Goal: Check status: Check status

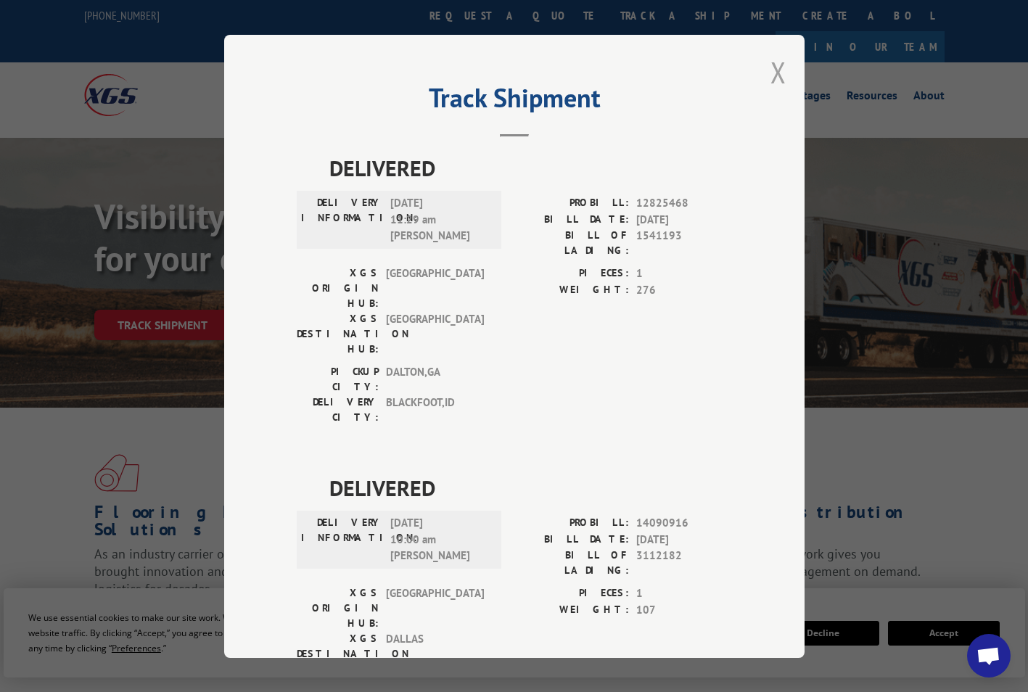
click at [770, 72] on button "Close modal" at bounding box center [778, 72] width 16 height 38
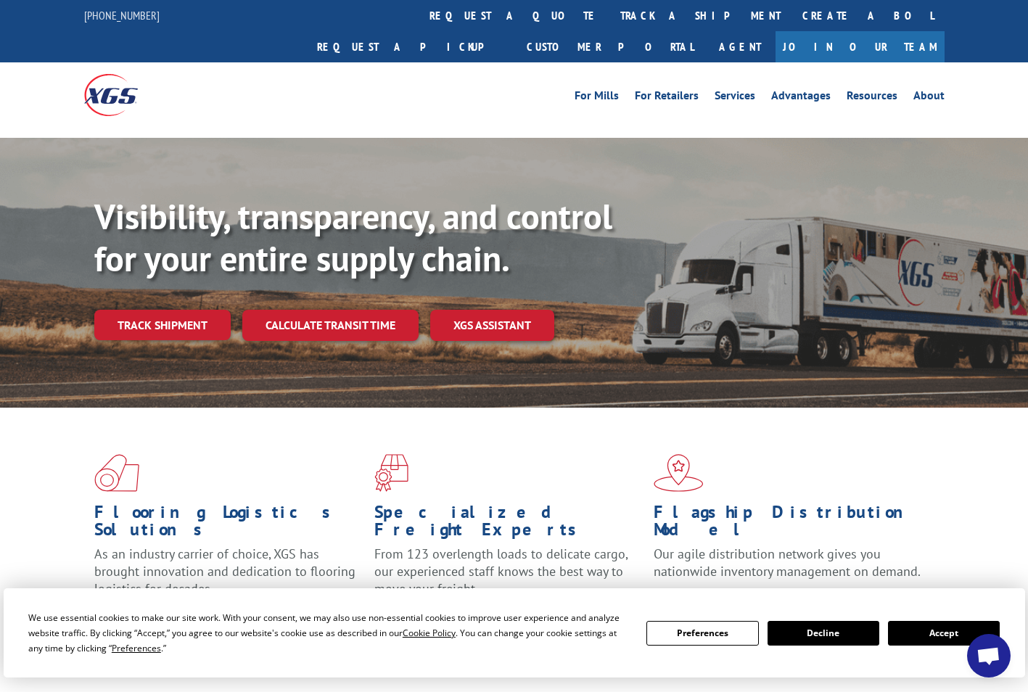
drag, startPoint x: 469, startPoint y: 14, endPoint x: 481, endPoint y: 51, distance: 39.0
click at [609, 14] on link "track a shipment" at bounding box center [700, 15] width 182 height 31
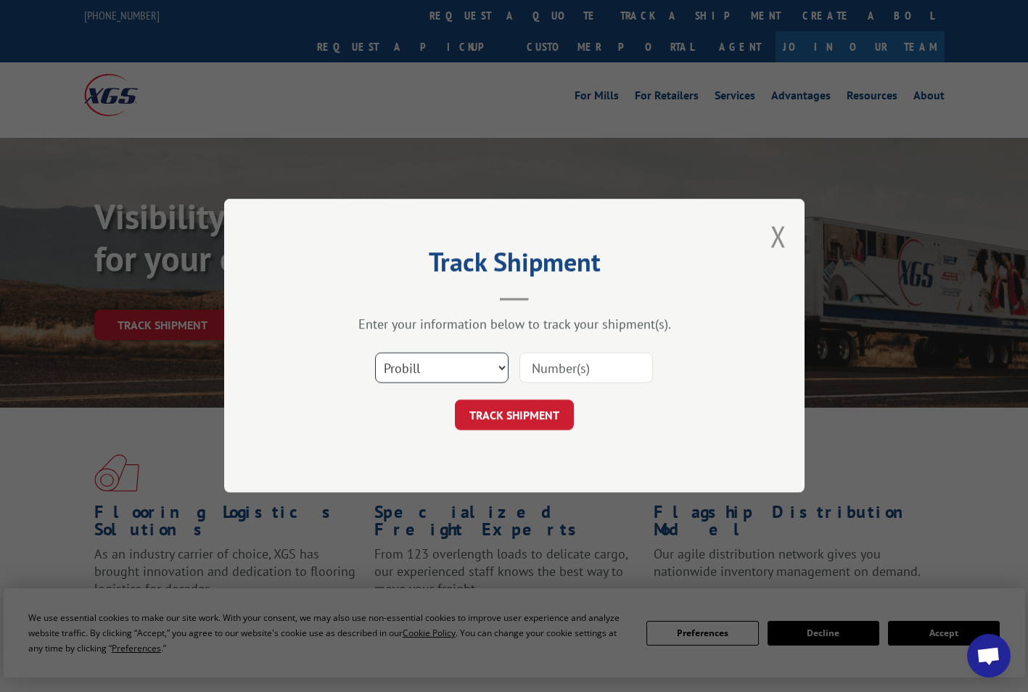
click at [482, 367] on select "Select category... Probill BOL PO" at bounding box center [441, 368] width 133 height 30
select select "bol"
click at [375, 353] on select "Select category... Probill BOL PO" at bounding box center [441, 368] width 133 height 30
click at [566, 365] on input at bounding box center [585, 368] width 133 height 30
paste input "26531205"
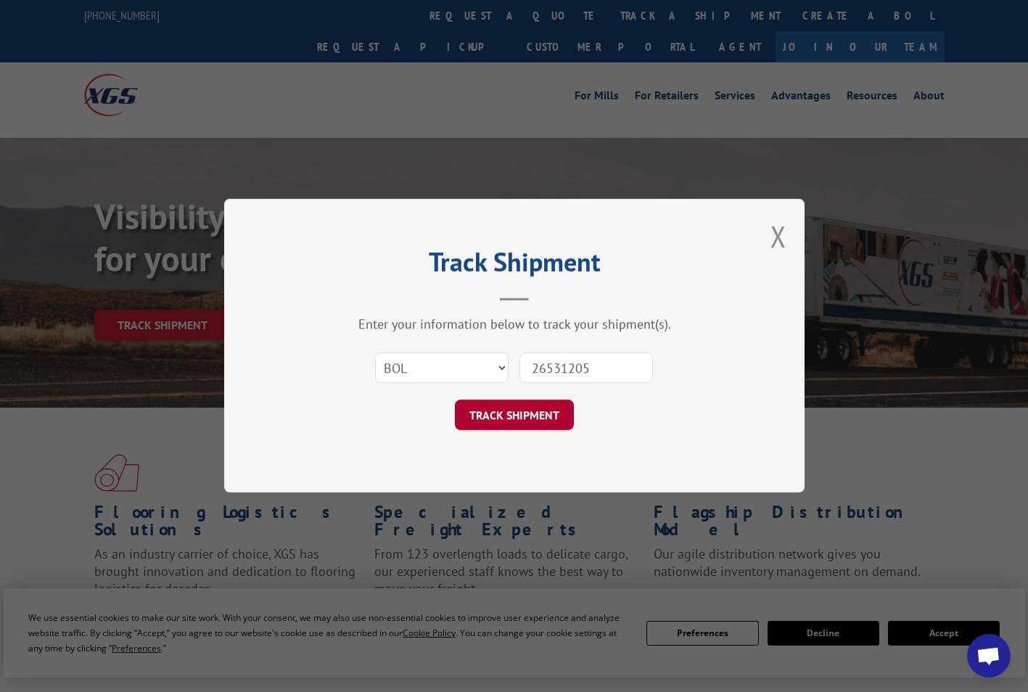
type input "26531205"
click at [522, 412] on button "TRACK SHIPMENT" at bounding box center [514, 415] width 119 height 30
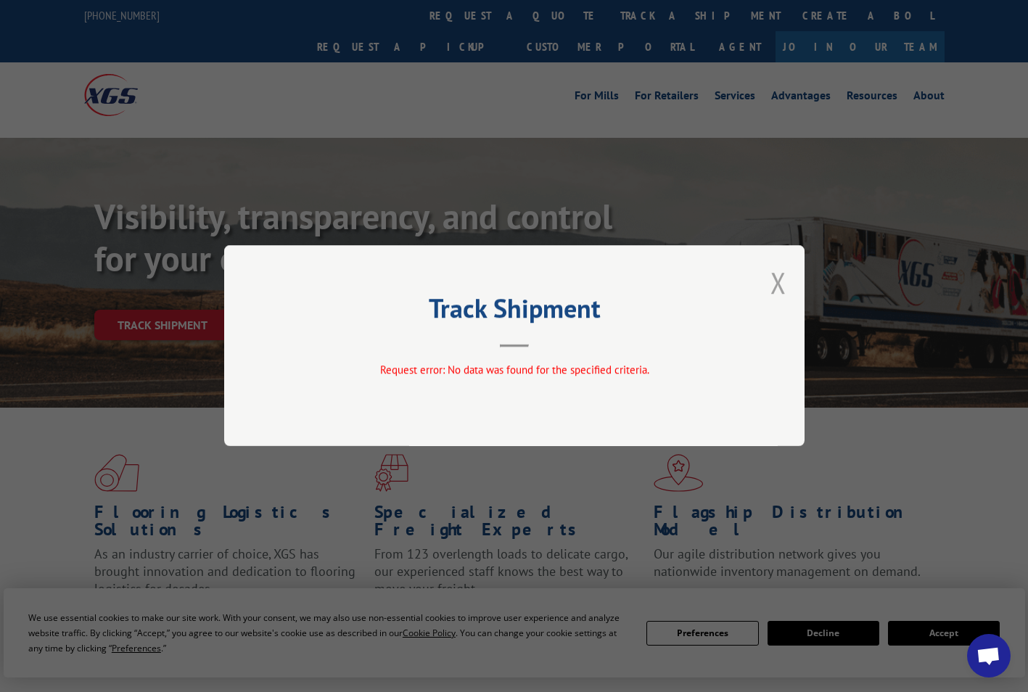
click at [773, 286] on button "Close modal" at bounding box center [778, 282] width 16 height 38
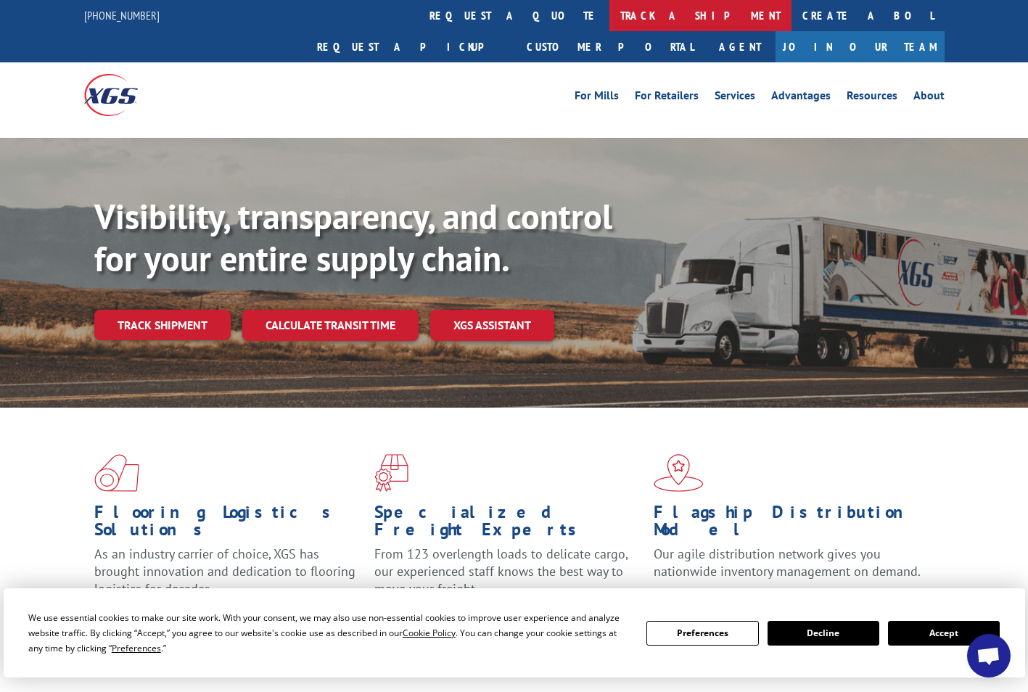
click at [609, 19] on link "track a shipment" at bounding box center [700, 15] width 182 height 31
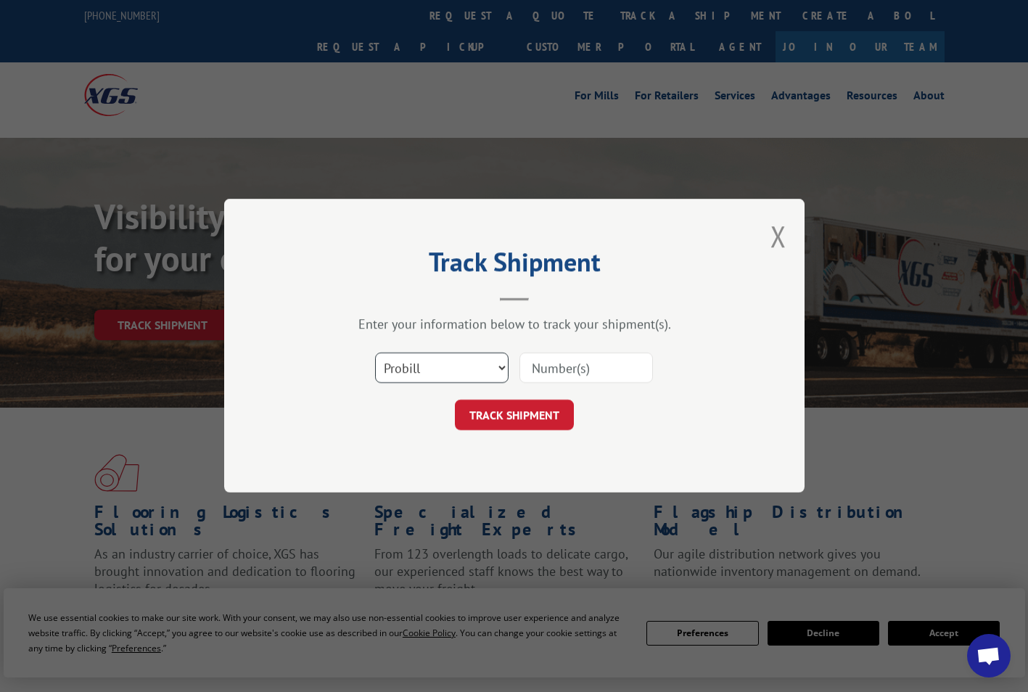
drag, startPoint x: 426, startPoint y: 376, endPoint x: 426, endPoint y: 384, distance: 8.0
click at [426, 380] on select "Select category... Probill BOL PO" at bounding box center [441, 368] width 133 height 30
select select "po"
click at [375, 353] on select "Select category... Probill BOL PO" at bounding box center [441, 368] width 133 height 30
drag, startPoint x: 526, startPoint y: 376, endPoint x: 528, endPoint y: 368, distance: 7.6
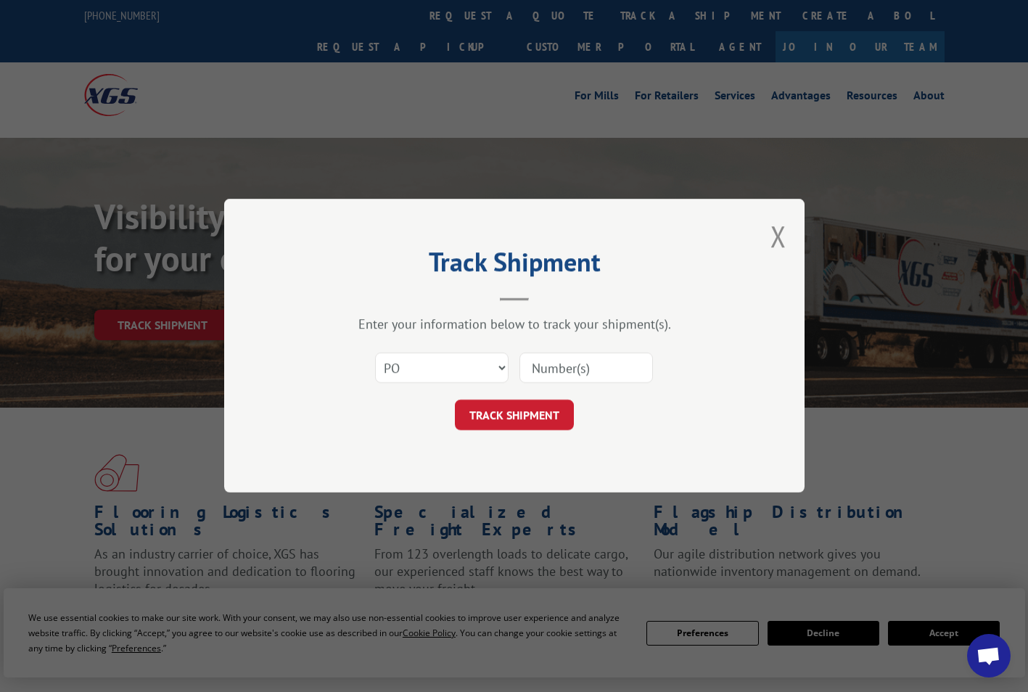
paste input "26531205"
type input "26531205"
click at [522, 416] on button "TRACK SHIPMENT" at bounding box center [514, 415] width 119 height 30
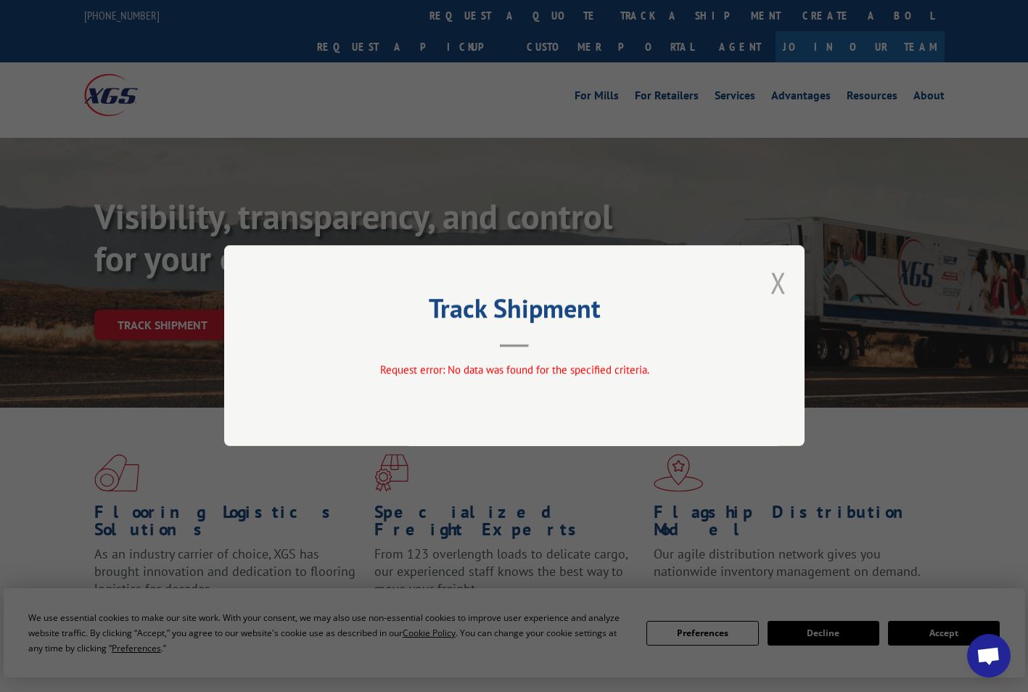
click at [780, 284] on button "Close modal" at bounding box center [778, 282] width 16 height 38
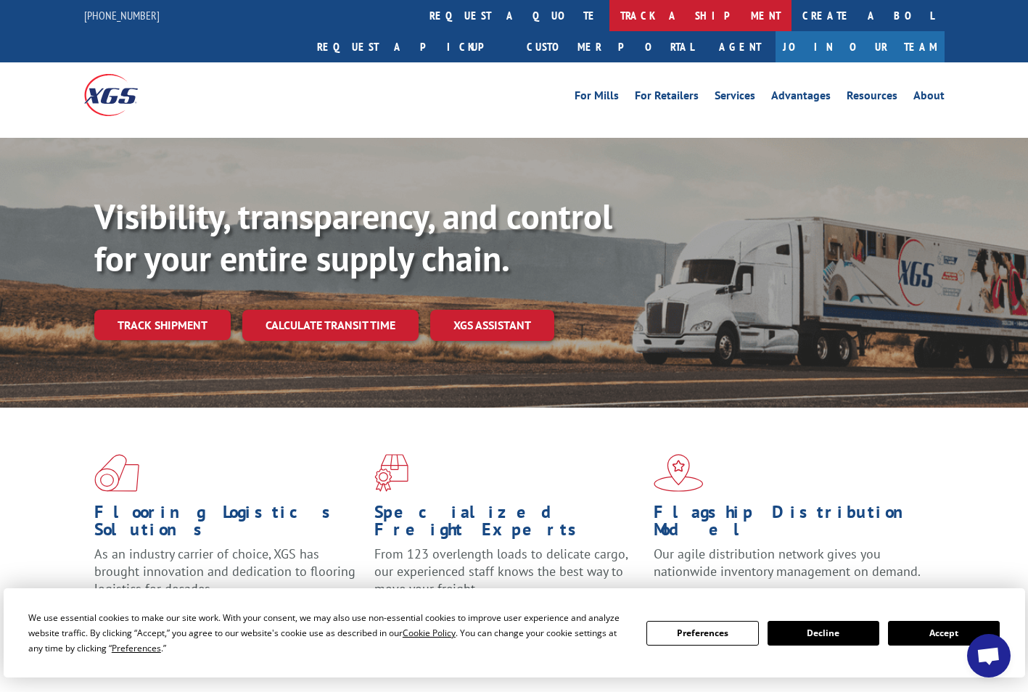
click at [609, 7] on link "track a shipment" at bounding box center [700, 15] width 182 height 31
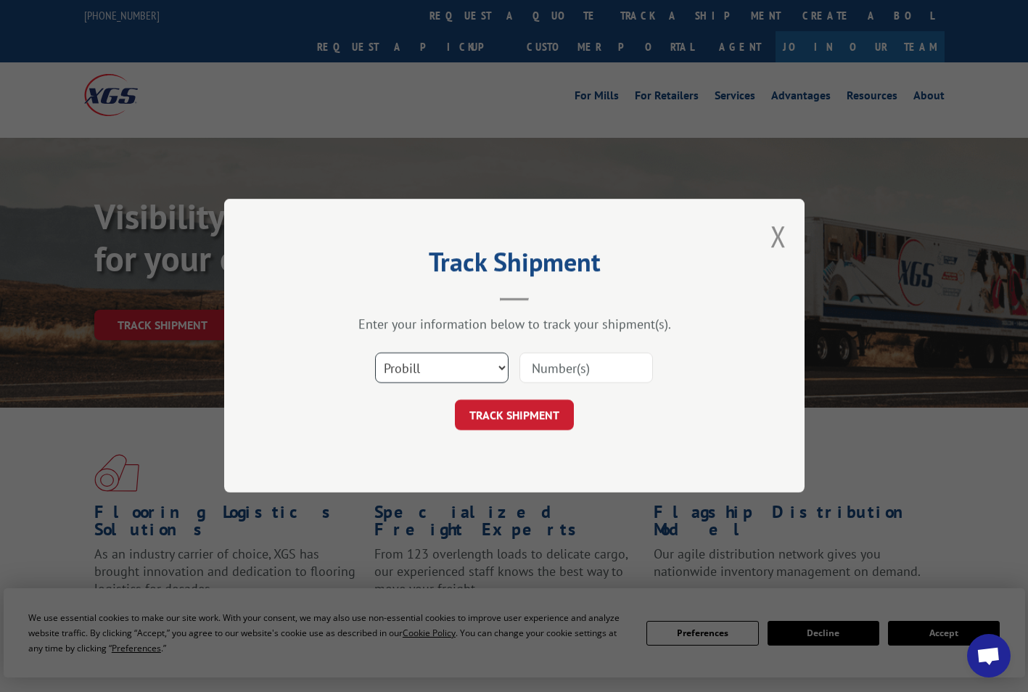
click at [445, 366] on select "Select category... Probill BOL PO" at bounding box center [441, 368] width 133 height 30
select select "po"
click at [375, 353] on select "Select category... Probill BOL PO" at bounding box center [441, 368] width 133 height 30
click at [571, 371] on input at bounding box center [585, 368] width 133 height 30
paste input "26531270"
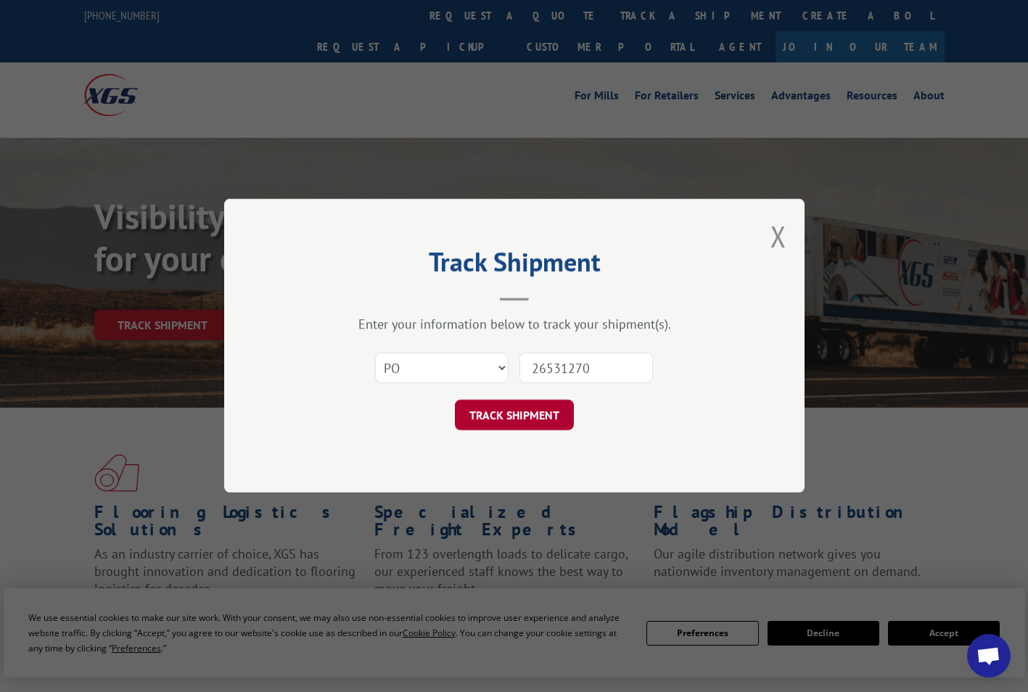
type input "26531270"
click at [516, 424] on button "TRACK SHIPMENT" at bounding box center [514, 415] width 119 height 30
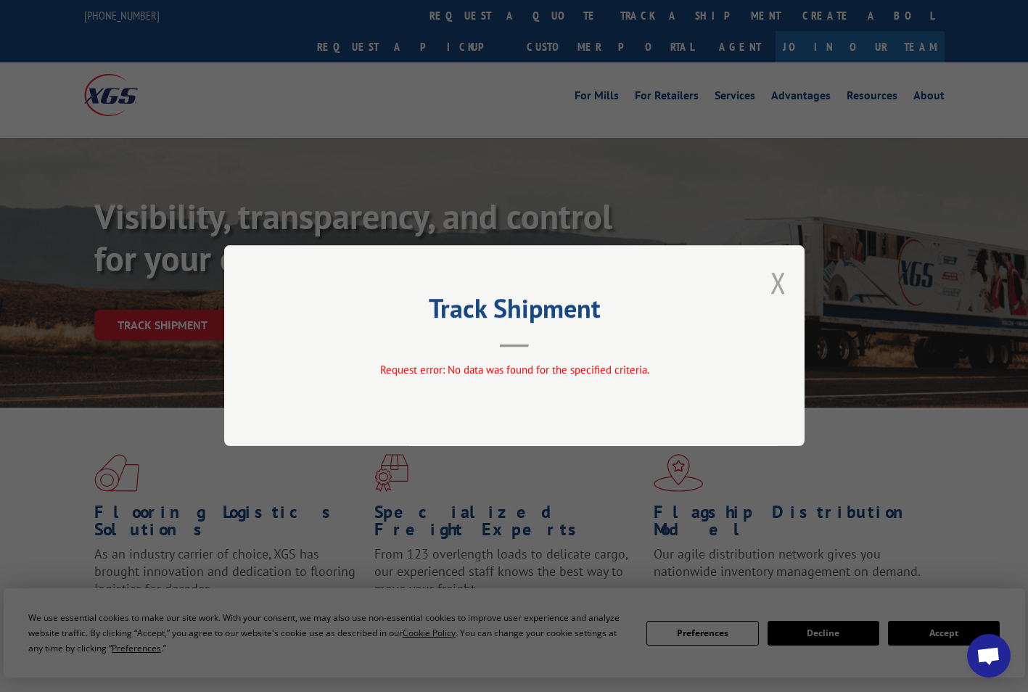
click at [785, 279] on div "Track Shipment Request error: No data was found for the specified criteria." at bounding box center [514, 345] width 580 height 201
click at [783, 279] on button "Close modal" at bounding box center [778, 282] width 16 height 38
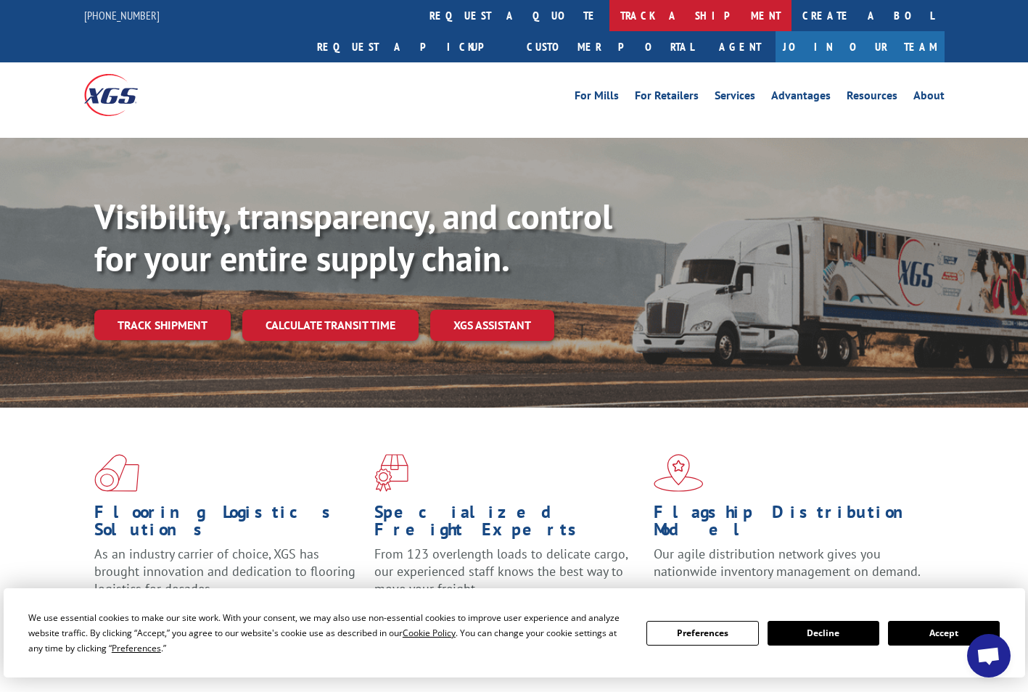
click at [609, 13] on link "track a shipment" at bounding box center [700, 15] width 182 height 31
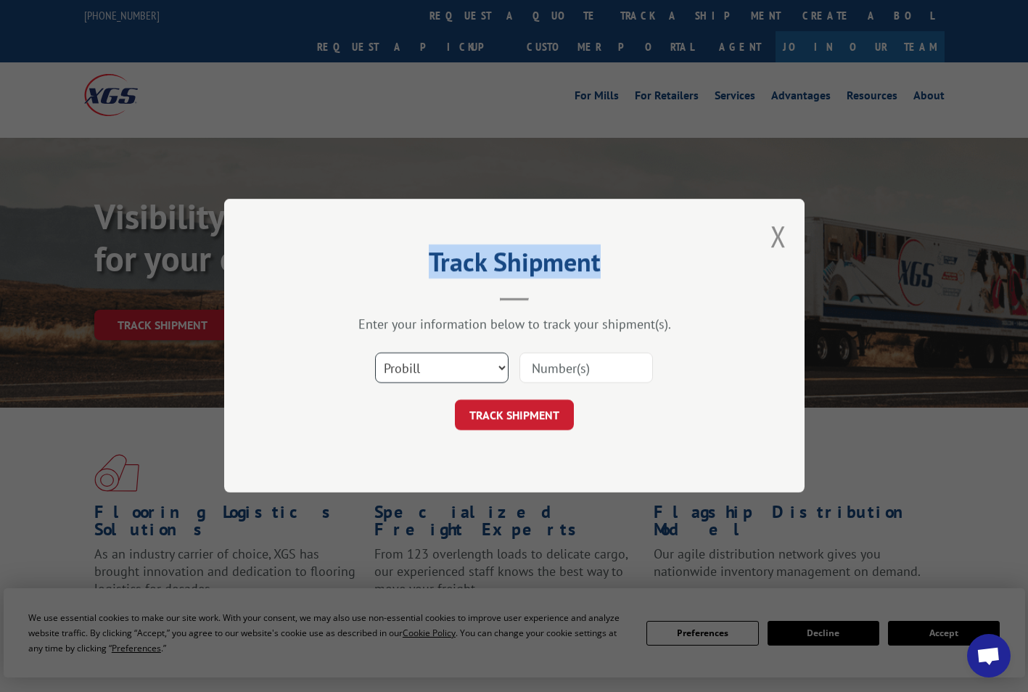
click at [418, 376] on select "Select category... Probill BOL PO" at bounding box center [441, 368] width 133 height 30
select select "po"
click at [375, 353] on select "Select category... Probill BOL PO" at bounding box center [441, 368] width 133 height 30
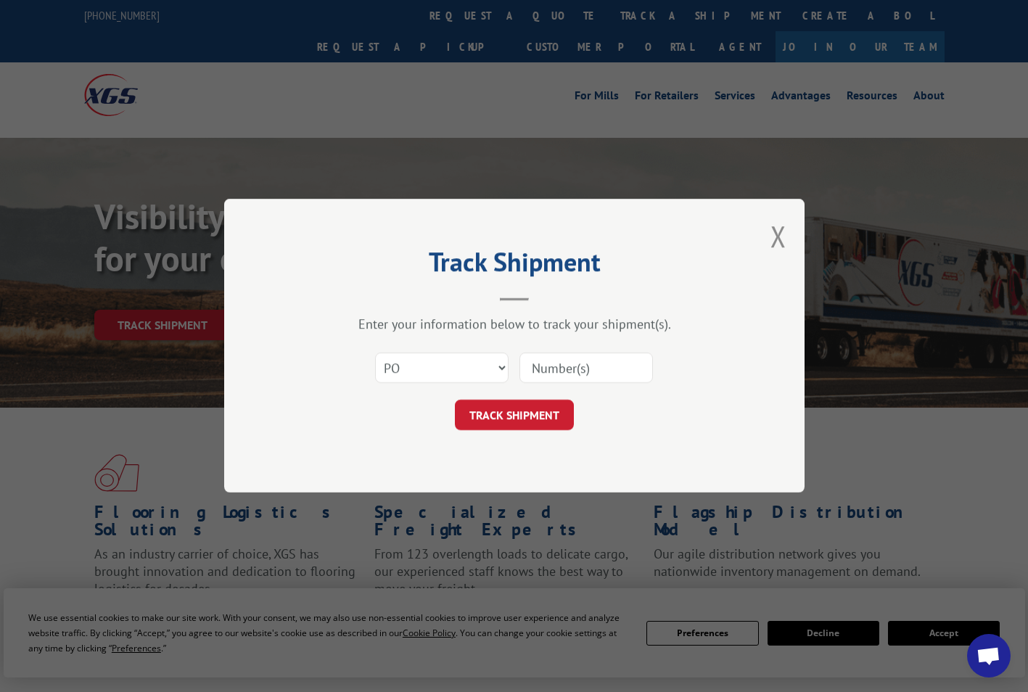
click at [559, 364] on input at bounding box center [585, 368] width 133 height 30
paste input "26531270"
type input "26531270"
click at [545, 413] on button "TRACK SHIPMENT" at bounding box center [514, 415] width 119 height 30
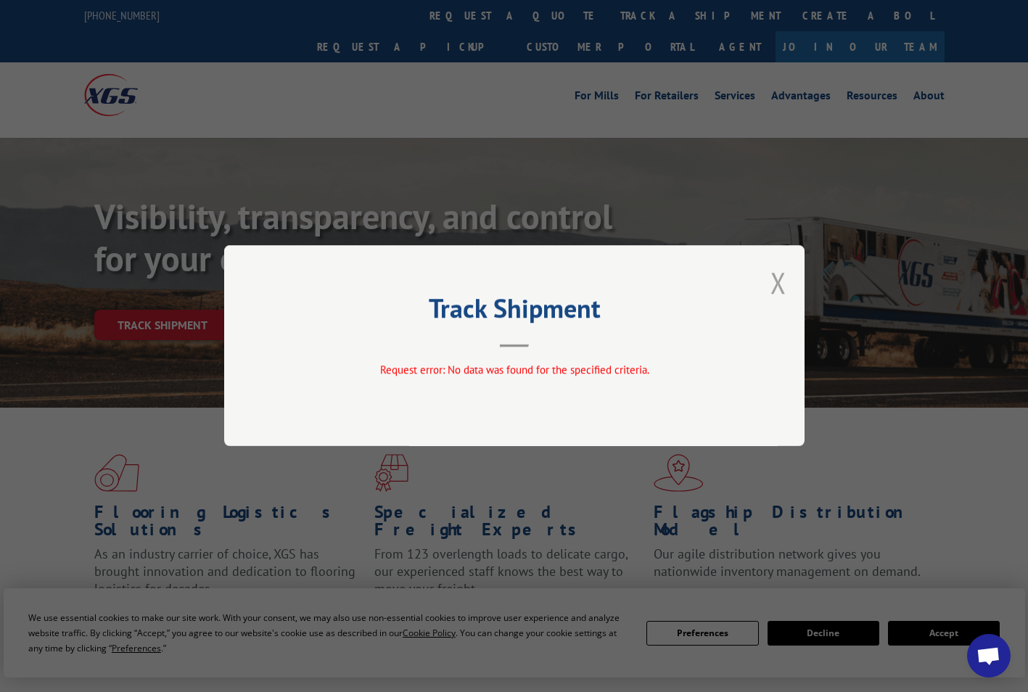
click at [777, 281] on button "Close modal" at bounding box center [778, 282] width 16 height 38
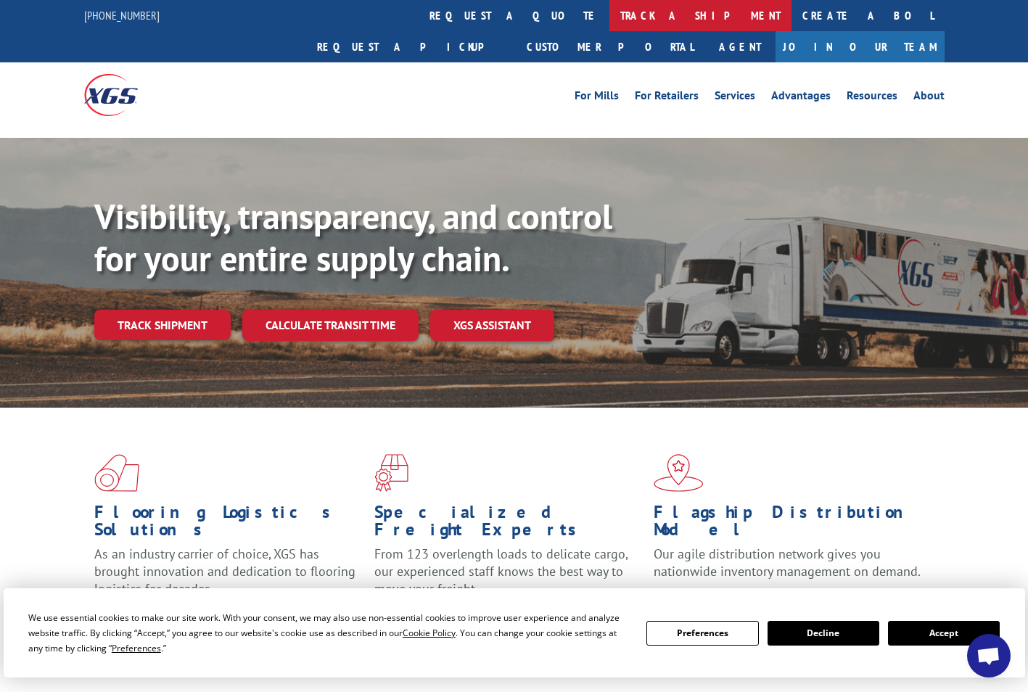
click at [521, 16] on div "[PHONE_NUMBER] request a quote track a shipment Create a BOL Request a pickup C…" at bounding box center [514, 31] width 860 height 62
click at [609, 16] on link "track a shipment" at bounding box center [700, 15] width 182 height 31
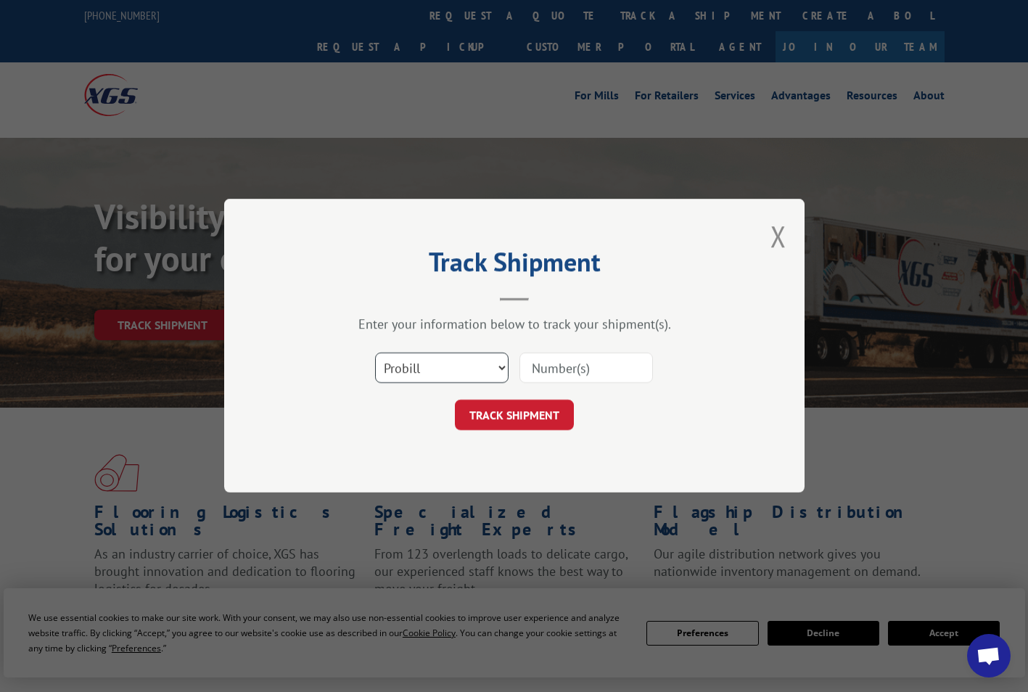
click at [442, 369] on select "Select category... Probill BOL PO" at bounding box center [441, 368] width 133 height 30
select select "po"
click at [375, 353] on select "Select category... Probill BOL PO" at bounding box center [441, 368] width 133 height 30
paste input "10521716"
type input "10521716"
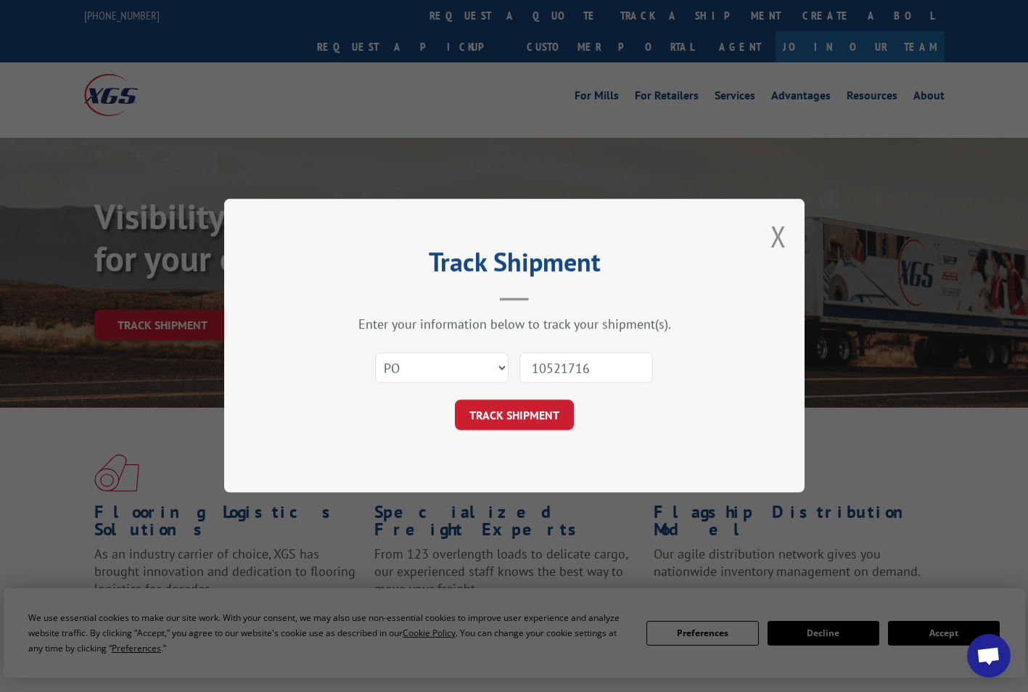
click at [511, 416] on button "TRACK SHIPMENT" at bounding box center [514, 415] width 119 height 30
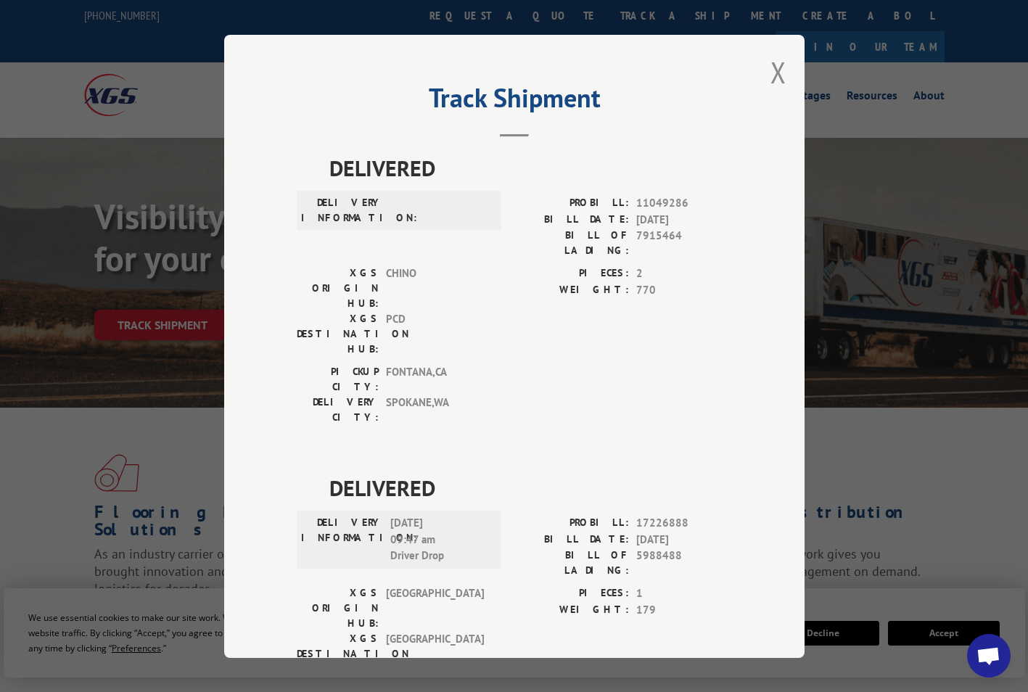
scroll to position [26, 0]
